Goal: Information Seeking & Learning: Learn about a topic

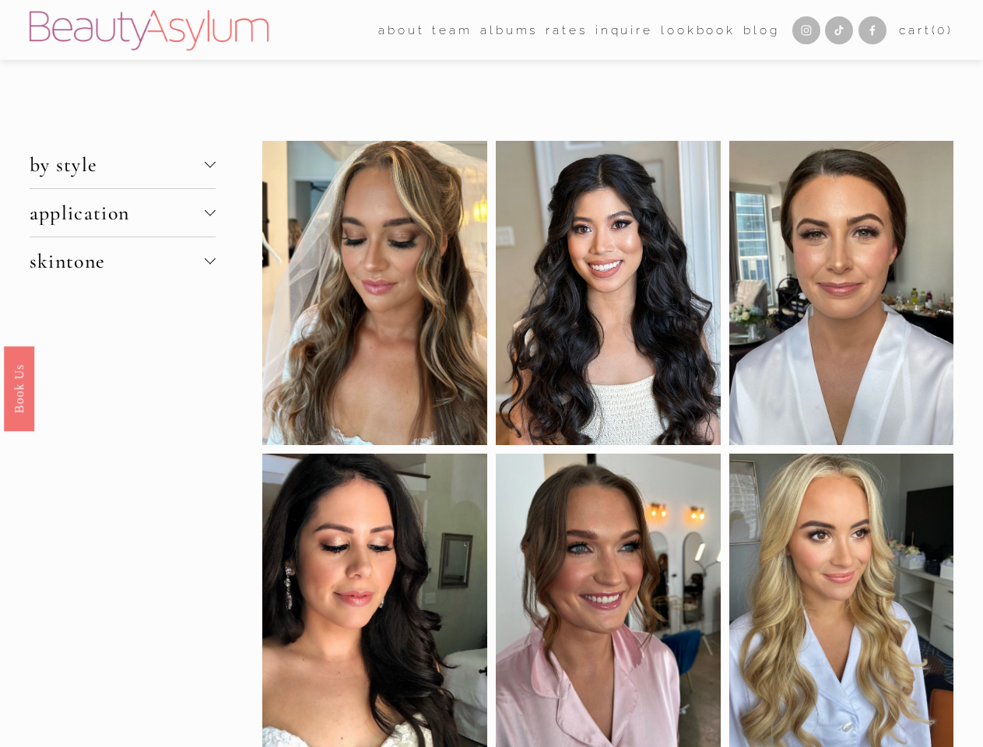
click at [122, 165] on span "by style" at bounding box center [117, 165] width 175 height 24
click at [122, 213] on span "application" at bounding box center [117, 213] width 175 height 24
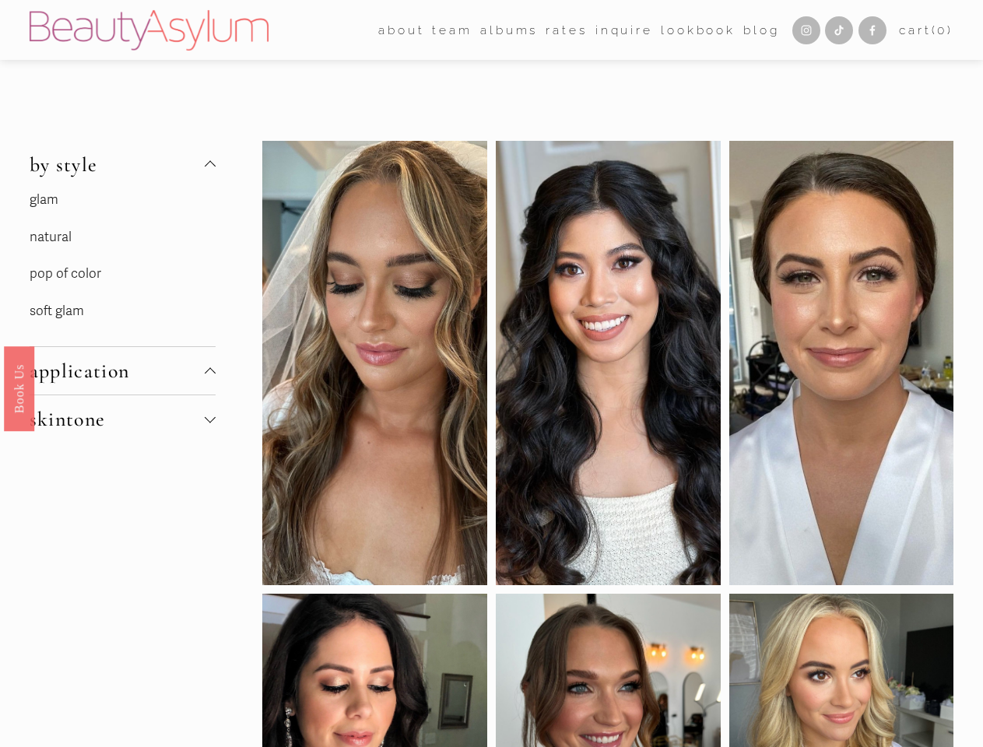
click at [122, 359] on span "application" at bounding box center [117, 371] width 175 height 24
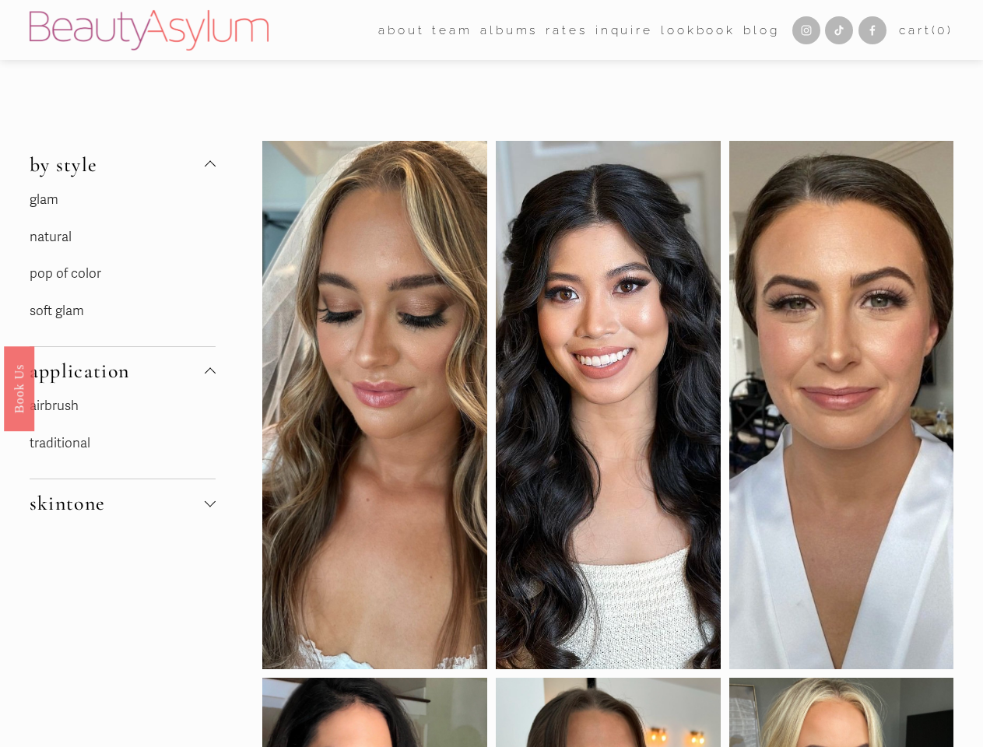
click at [122, 262] on div "glam natural pop of color soft glam" at bounding box center [123, 267] width 186 height 158
